Goal: Find specific page/section: Find specific page/section

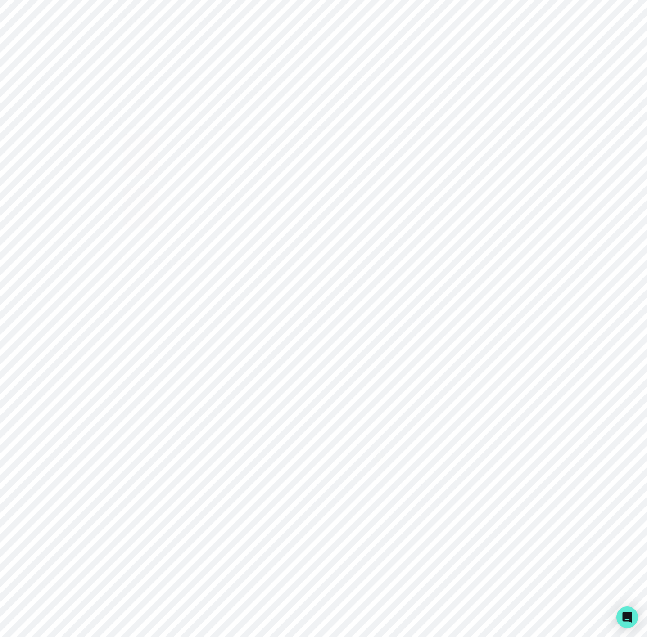
click at [70, 378] on p "Admin Data" at bounding box center [56, 377] width 37 height 7
click at [192, 111] on input "Search user by name or email" at bounding box center [379, 103] width 505 height 23
paste input "[PERSON_NAME]"
type input "[PERSON_NAME]"
drag, startPoint x: 135, startPoint y: 300, endPoint x: 198, endPoint y: 297, distance: 63.5
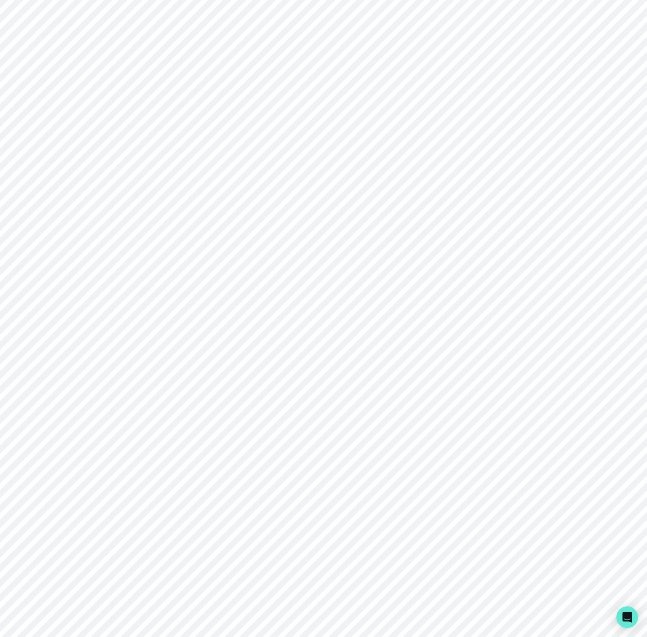
click at [198, 297] on p "[PERSON_NAME] ([EMAIL_ADDRESS][DOMAIN_NAME])" at bounding box center [257, 291] width 245 height 11
copy p "[PERSON_NAME]"
drag, startPoint x: 165, startPoint y: 115, endPoint x: -8, endPoint y: 117, distance: 172.4
click at [0, 117] on html "Home Students Finance Browse Mentors Guardian Guide Calendar Availability Help …" at bounding box center [323, 318] width 647 height 637
paste input "[PERSON_NAME]"
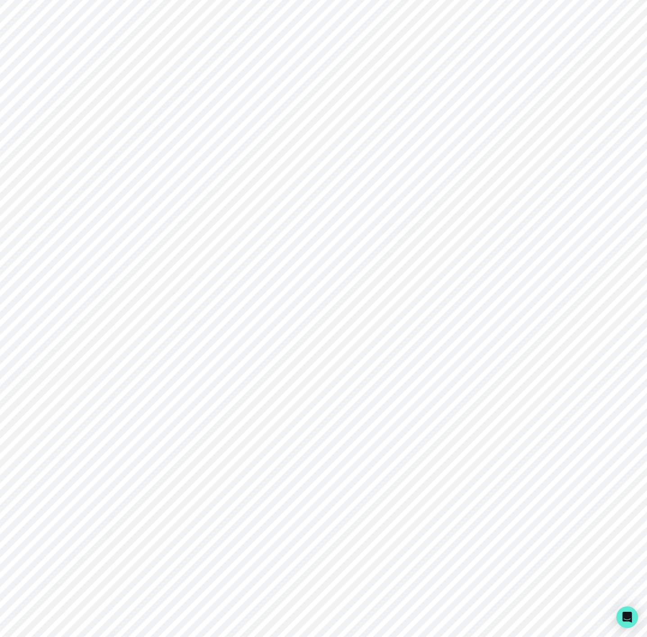
type input "[PERSON_NAME]"
click at [388, 306] on icon "Copied to clipboard" at bounding box center [387, 302] width 6 height 6
